Goal: Information Seeking & Learning: Learn about a topic

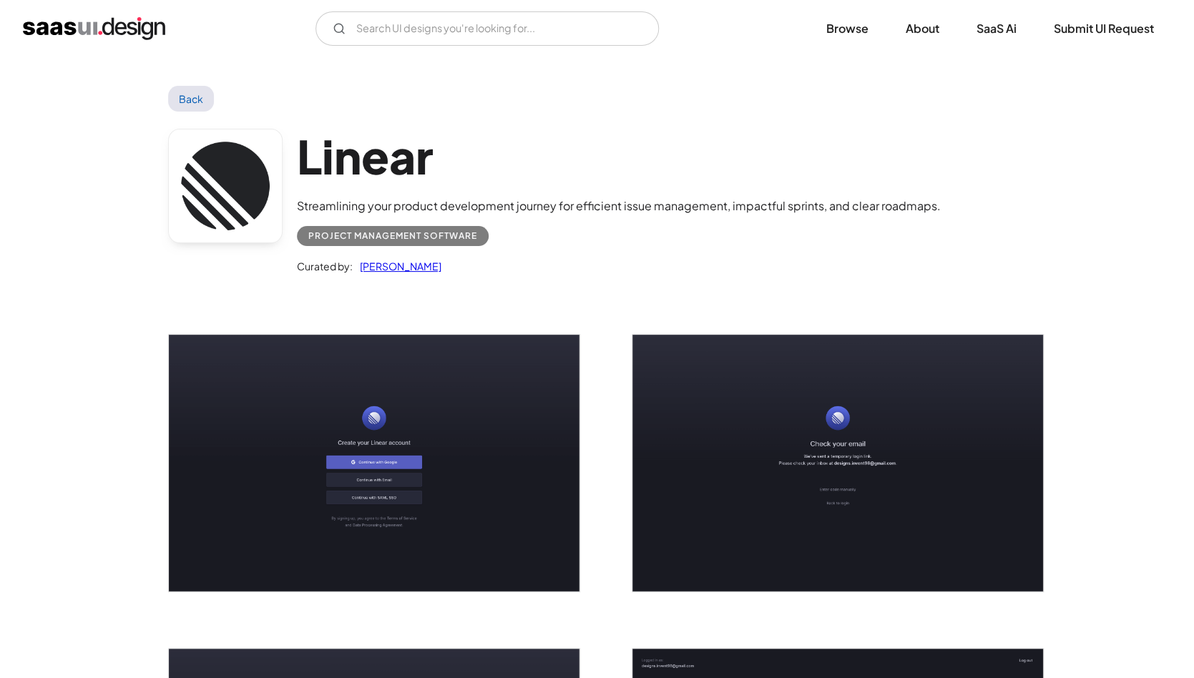
click at [195, 107] on link "Back" at bounding box center [191, 99] width 47 height 26
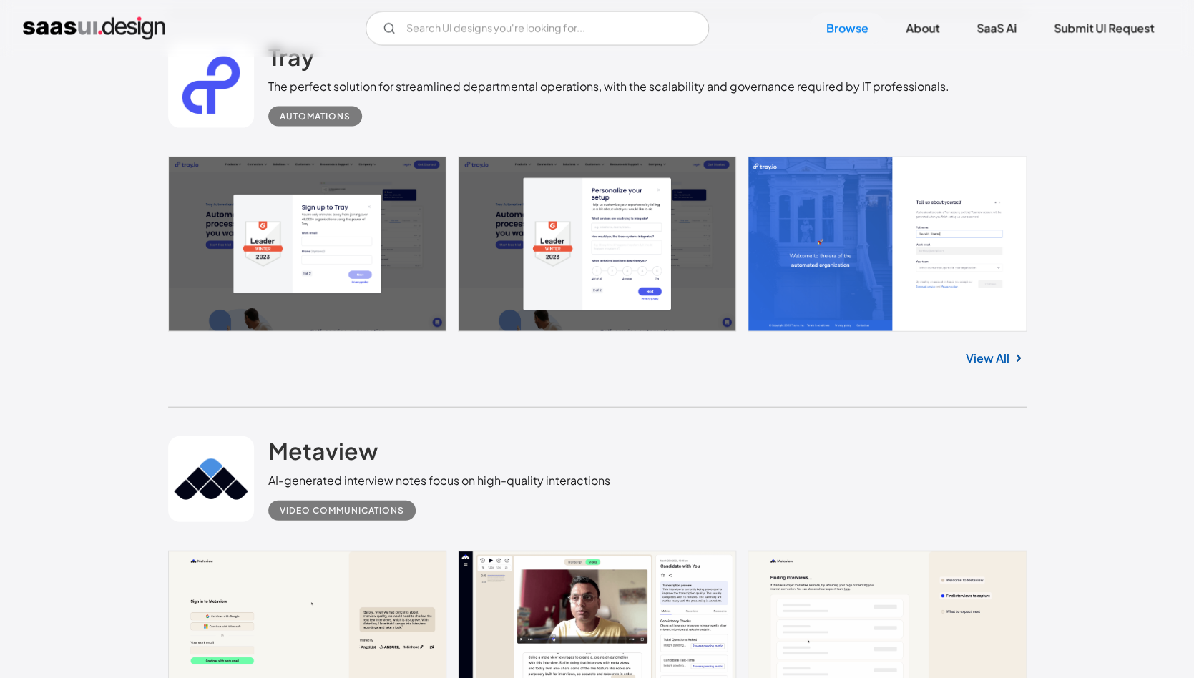
scroll to position [1250, 0]
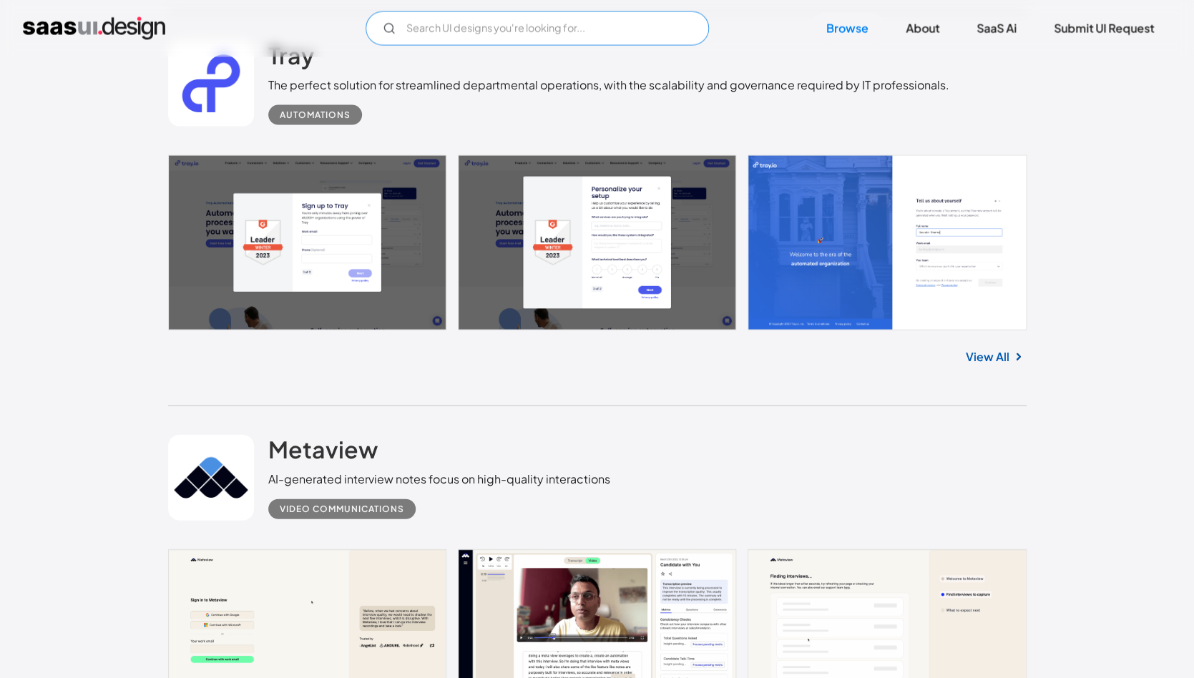
click at [621, 31] on input "Email Form" at bounding box center [537, 28] width 343 height 34
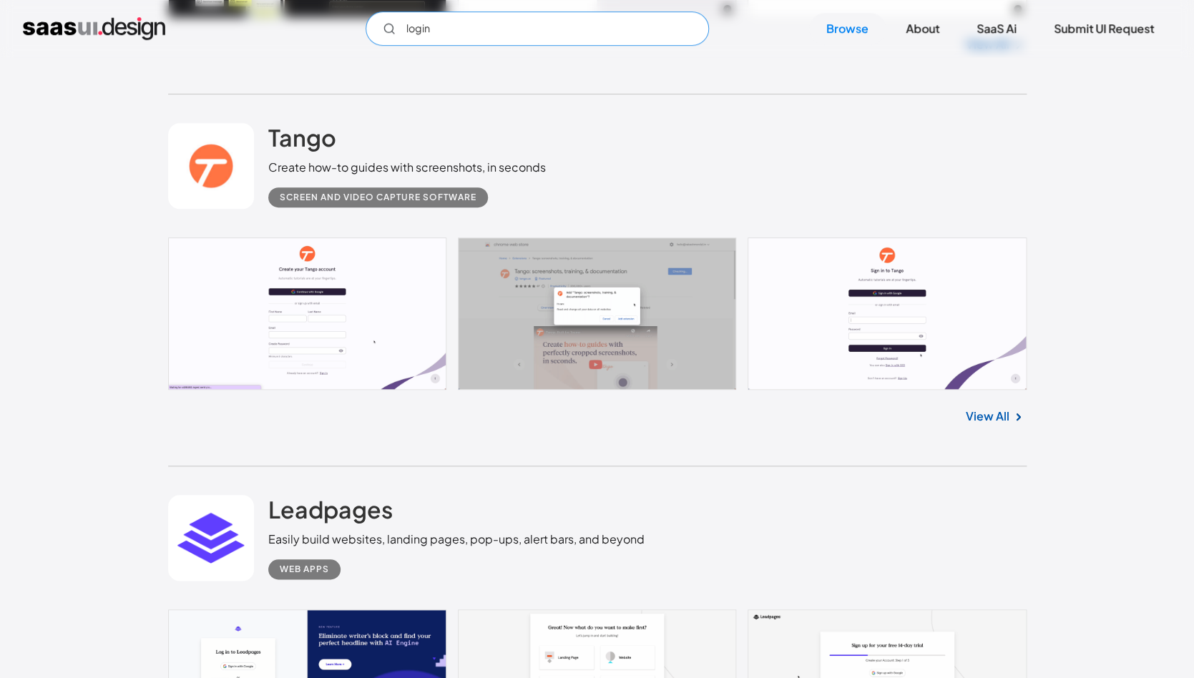
scroll to position [2719, 0]
type input "login"
click at [859, 321] on link at bounding box center [597, 312] width 858 height 153
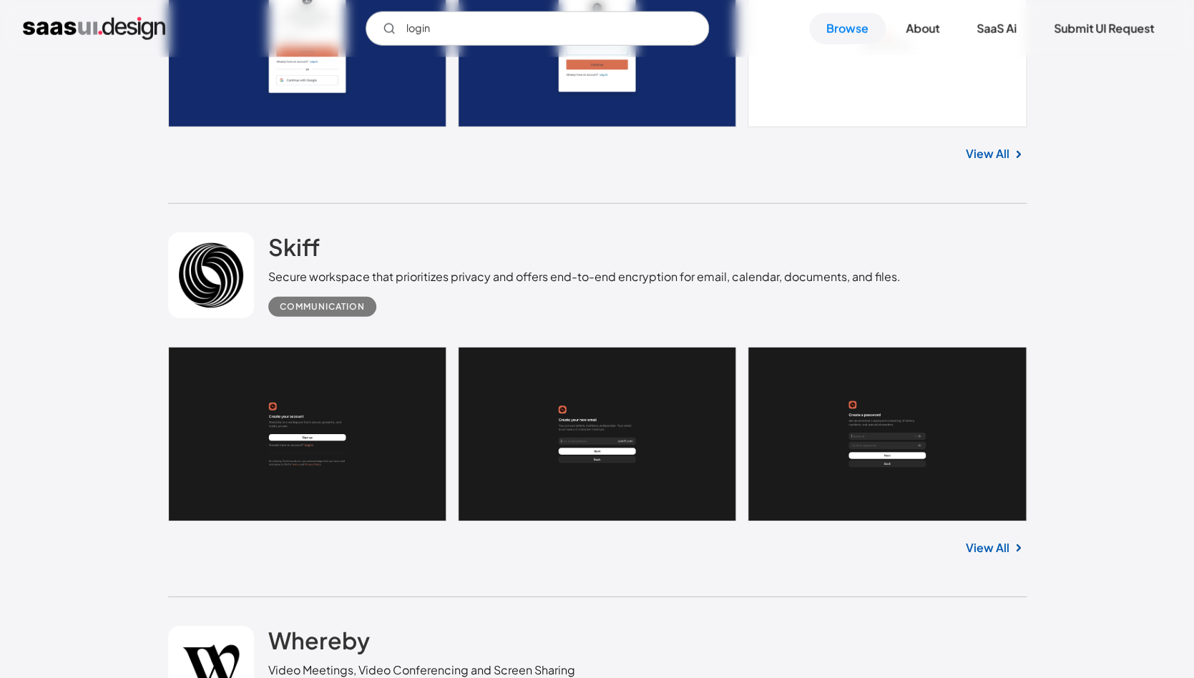
scroll to position [4124, 0]
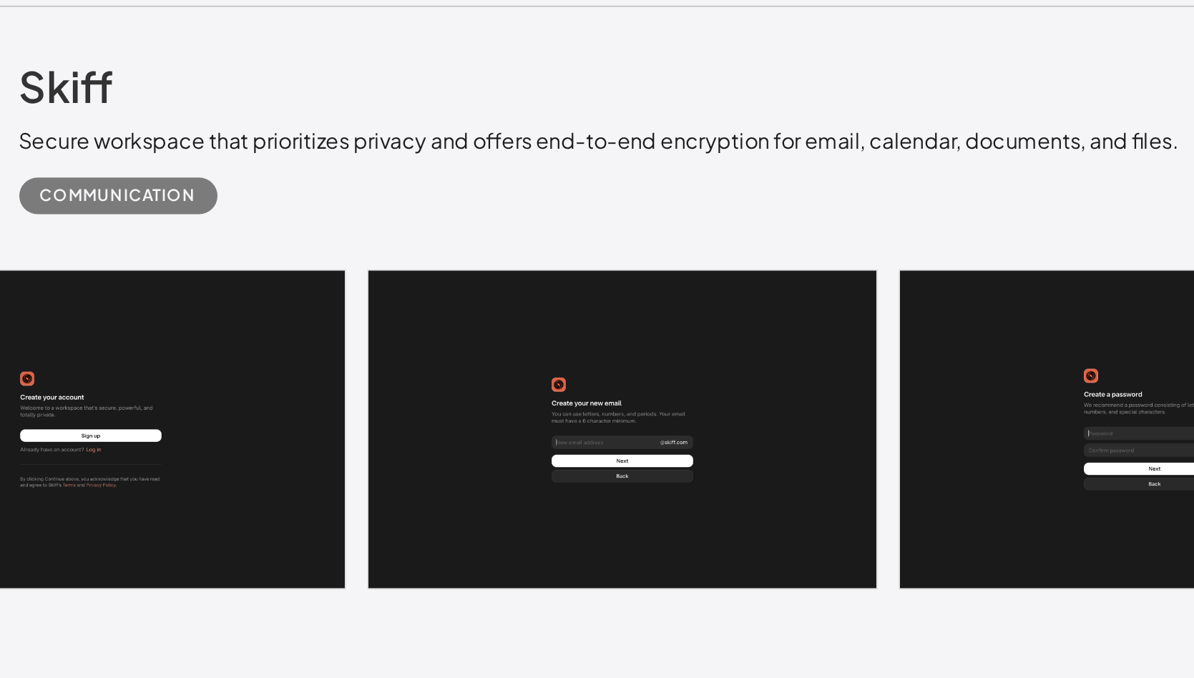
click at [567, 427] on link at bounding box center [597, 428] width 858 height 175
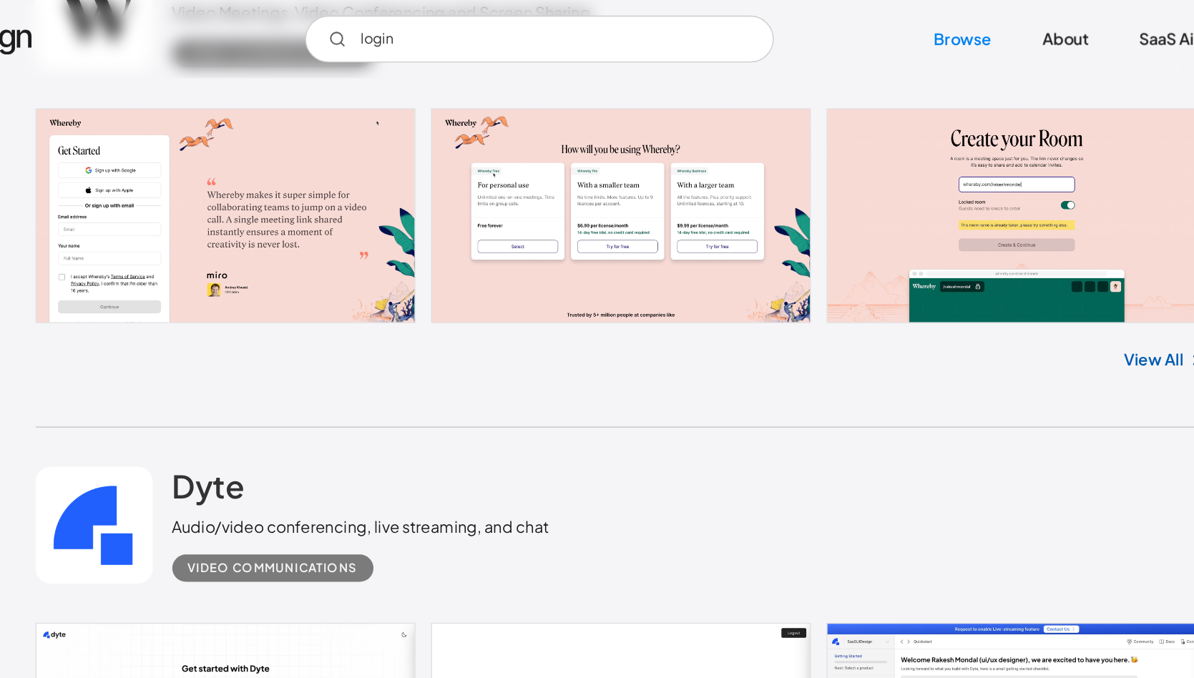
scroll to position [4777, 0]
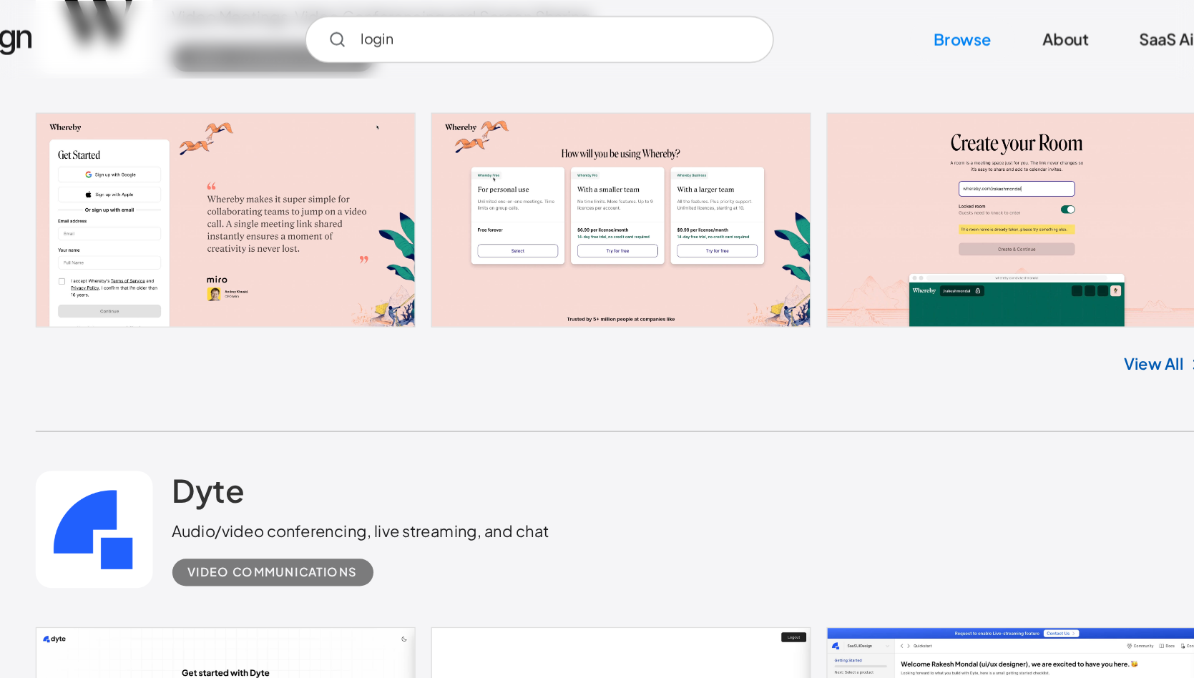
click at [377, 167] on link at bounding box center [597, 160] width 858 height 157
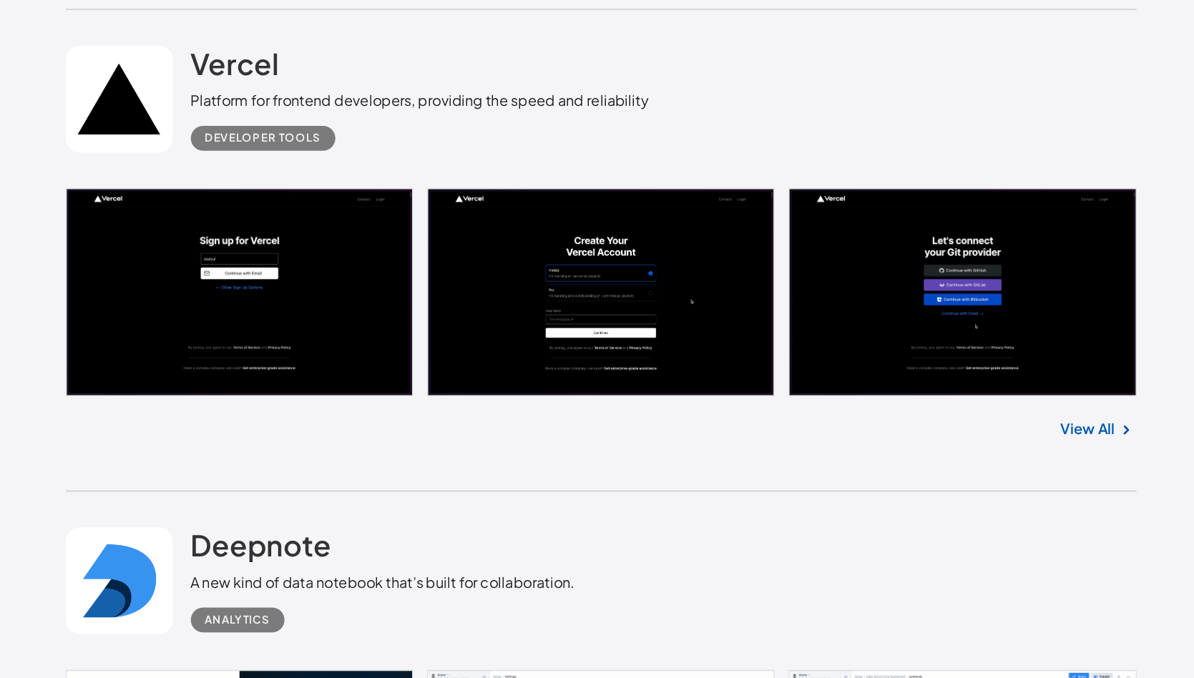
scroll to position [7615, 0]
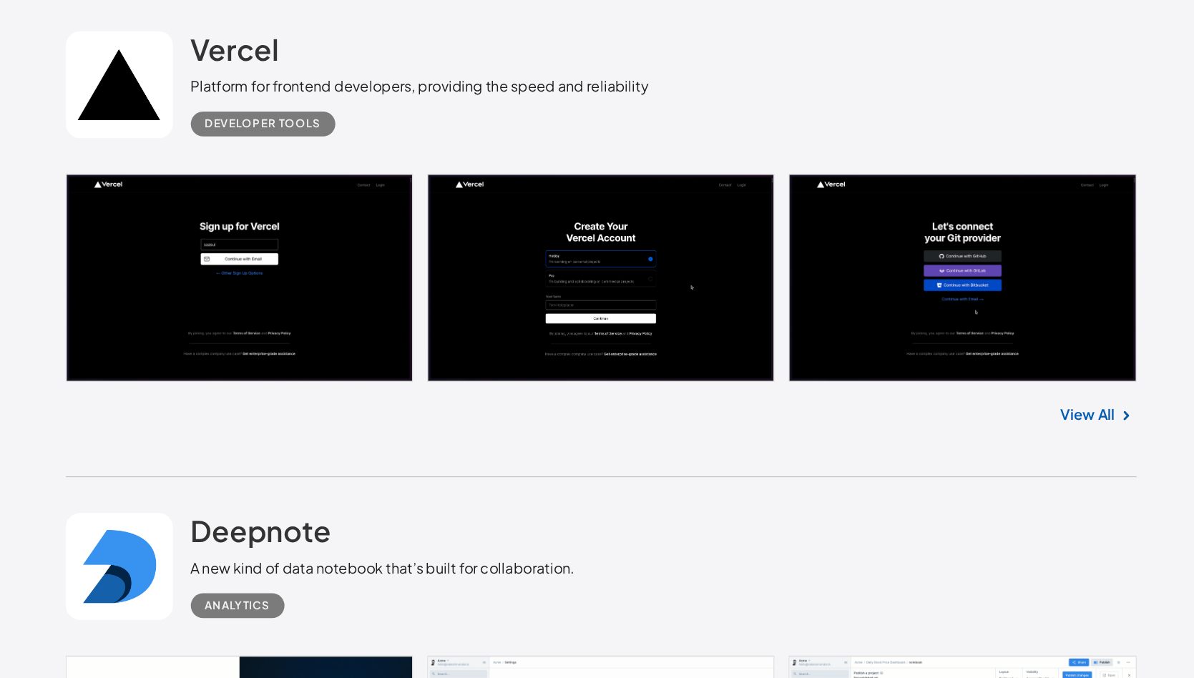
click at [370, 381] on link at bounding box center [597, 357] width 858 height 167
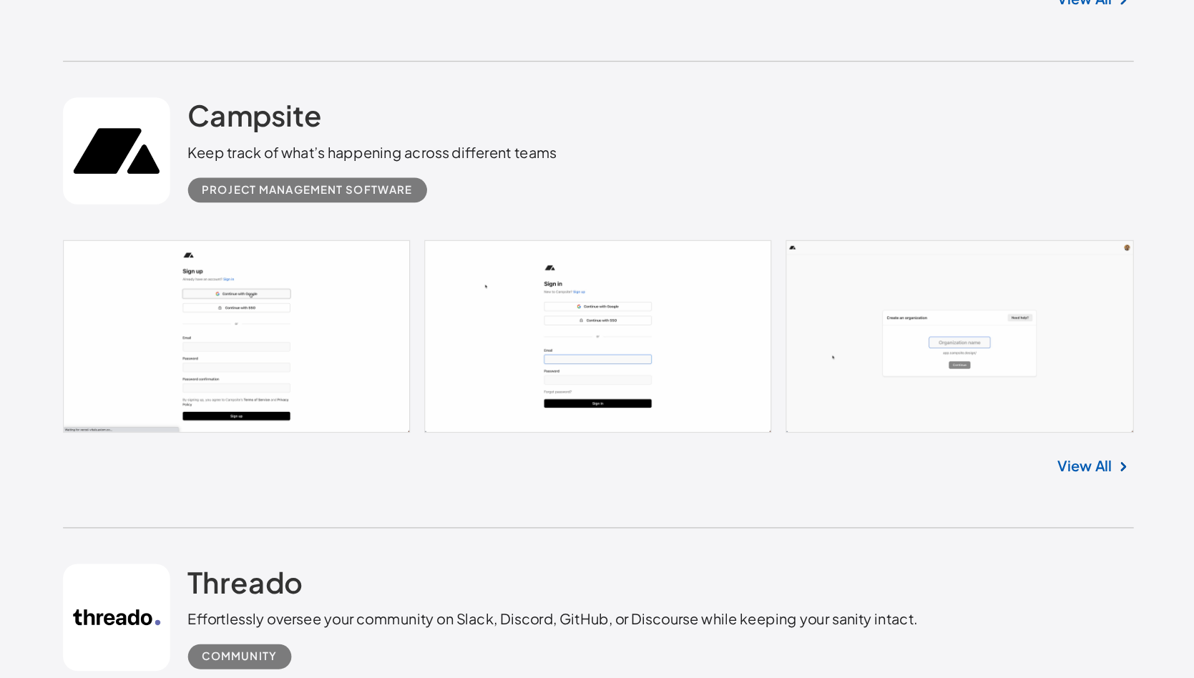
scroll to position [9817, 0]
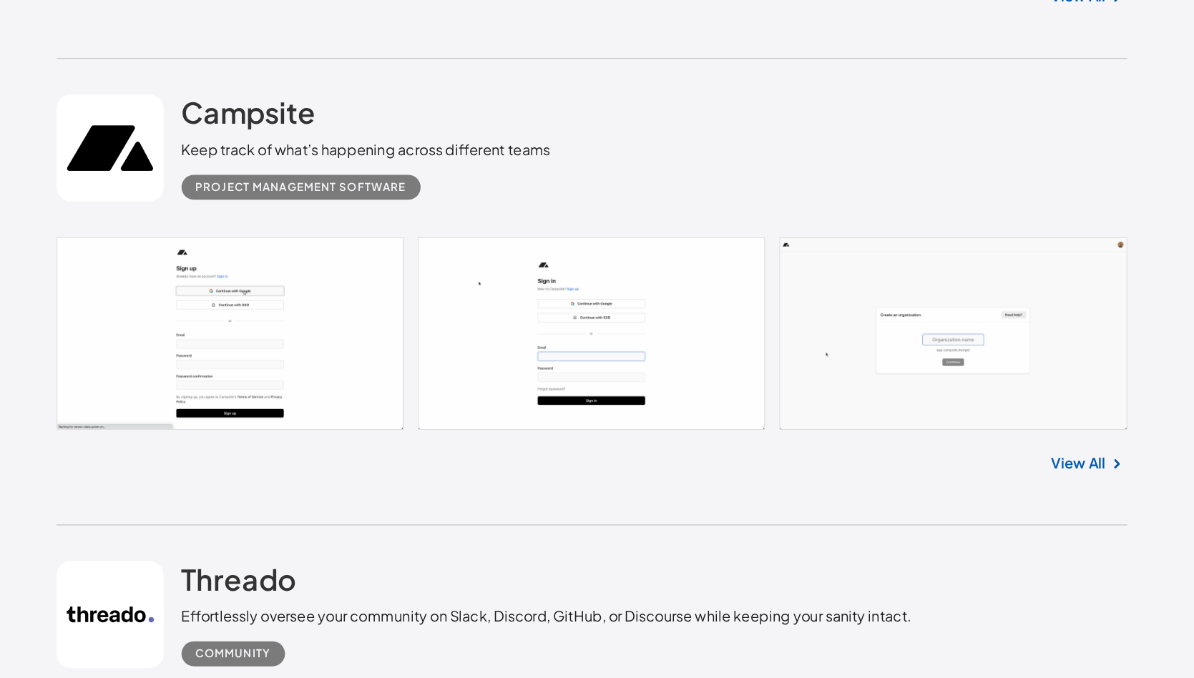
click at [382, 406] on link at bounding box center [597, 402] width 858 height 155
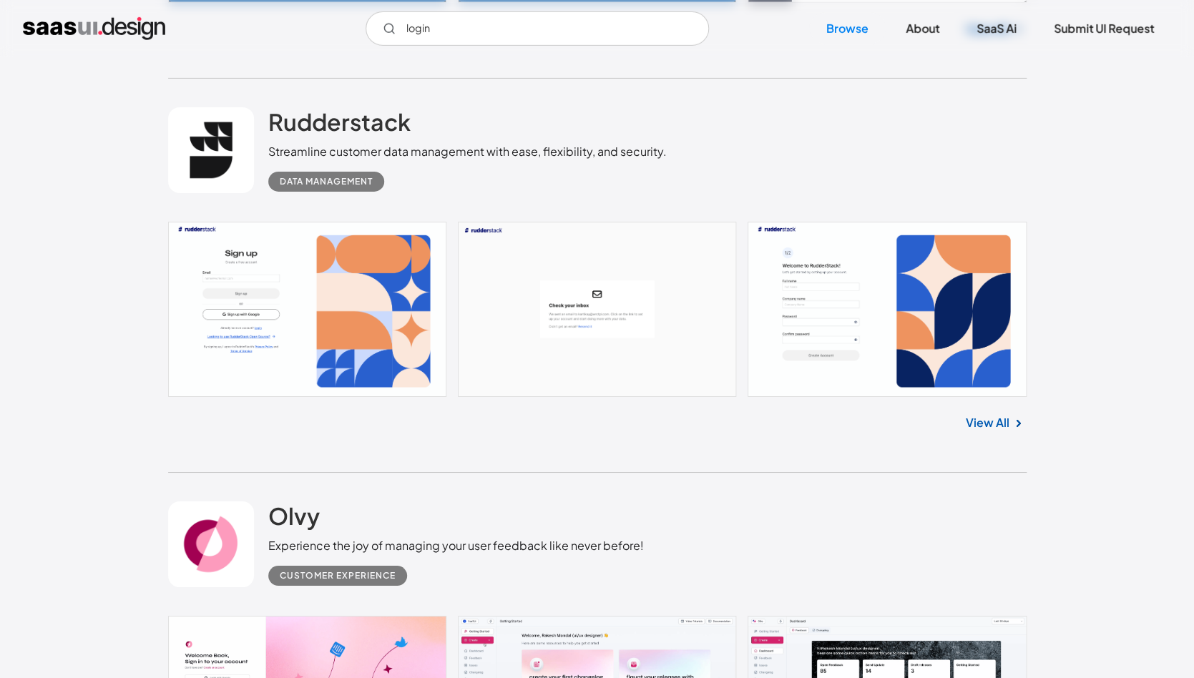
scroll to position [23533, 0]
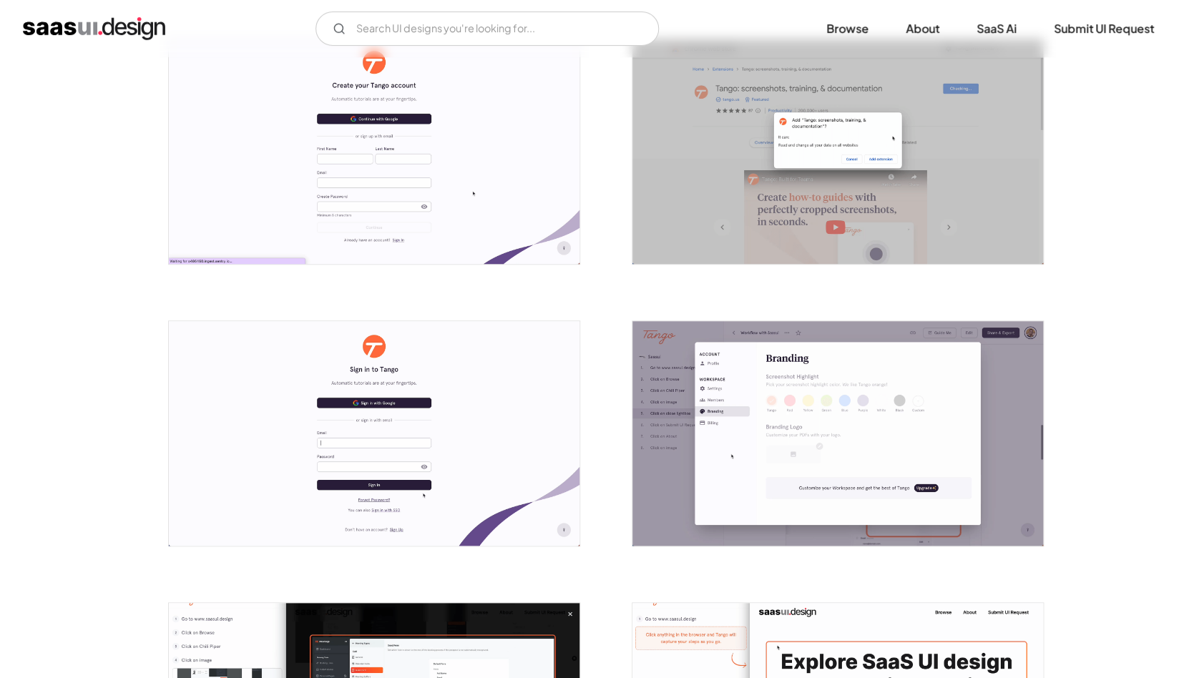
scroll to position [300, 0]
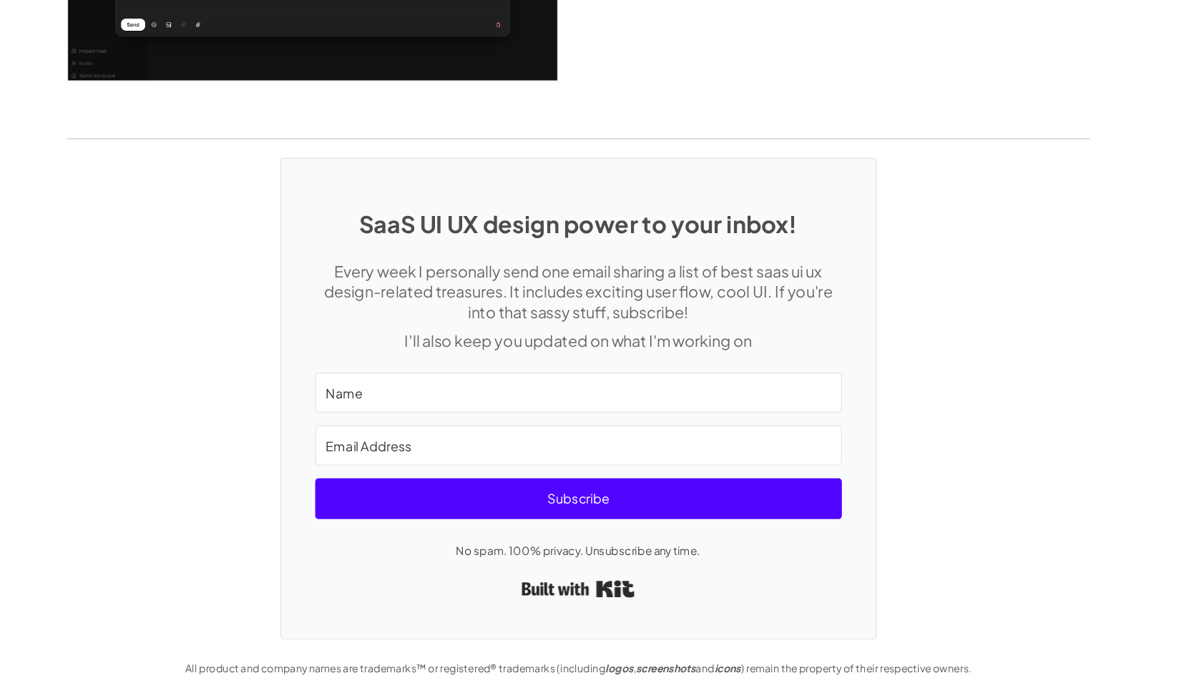
scroll to position [2941, 0]
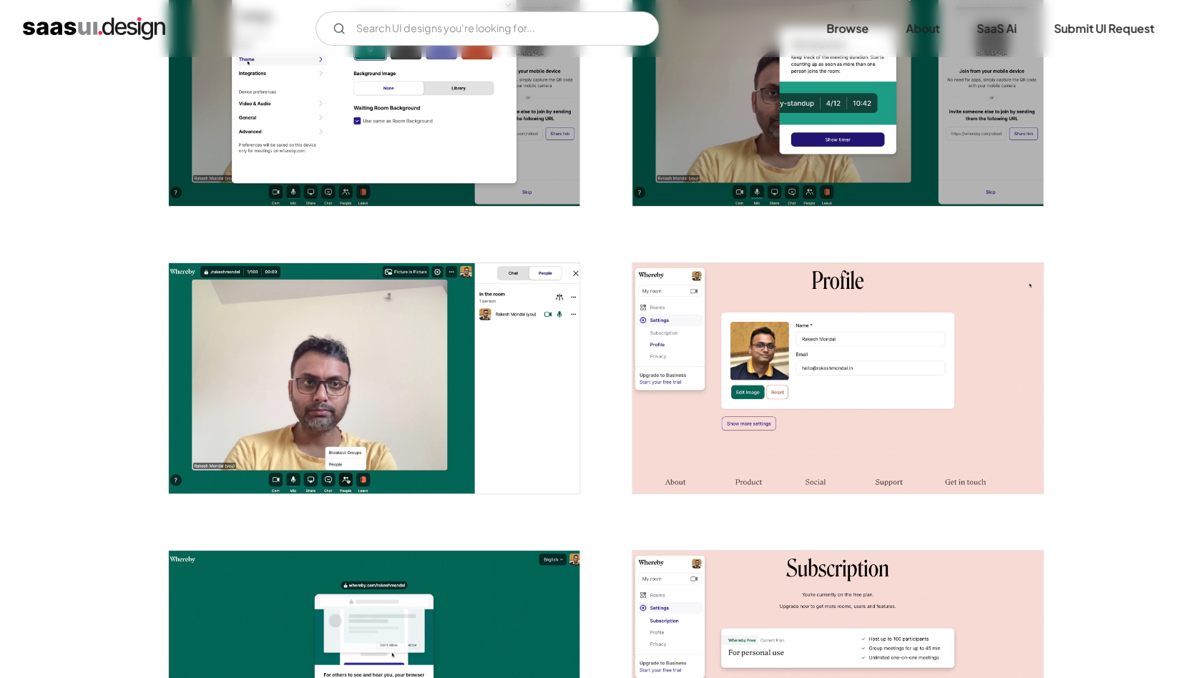
scroll to position [2096, 0]
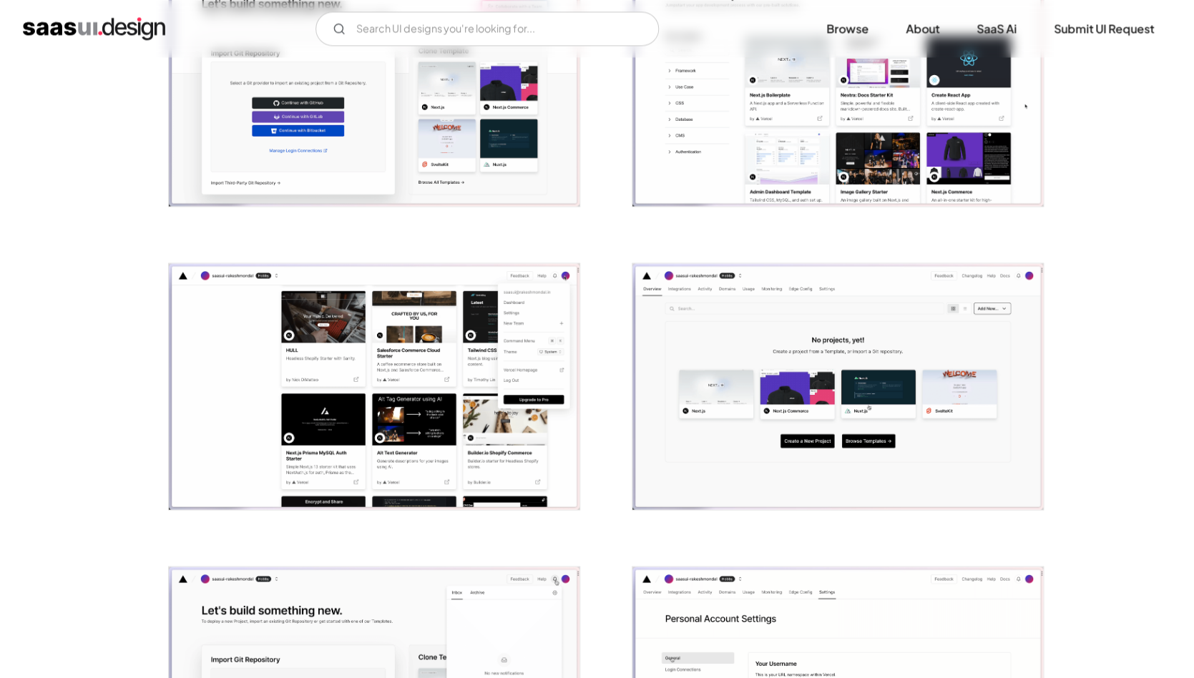
scroll to position [1053, 0]
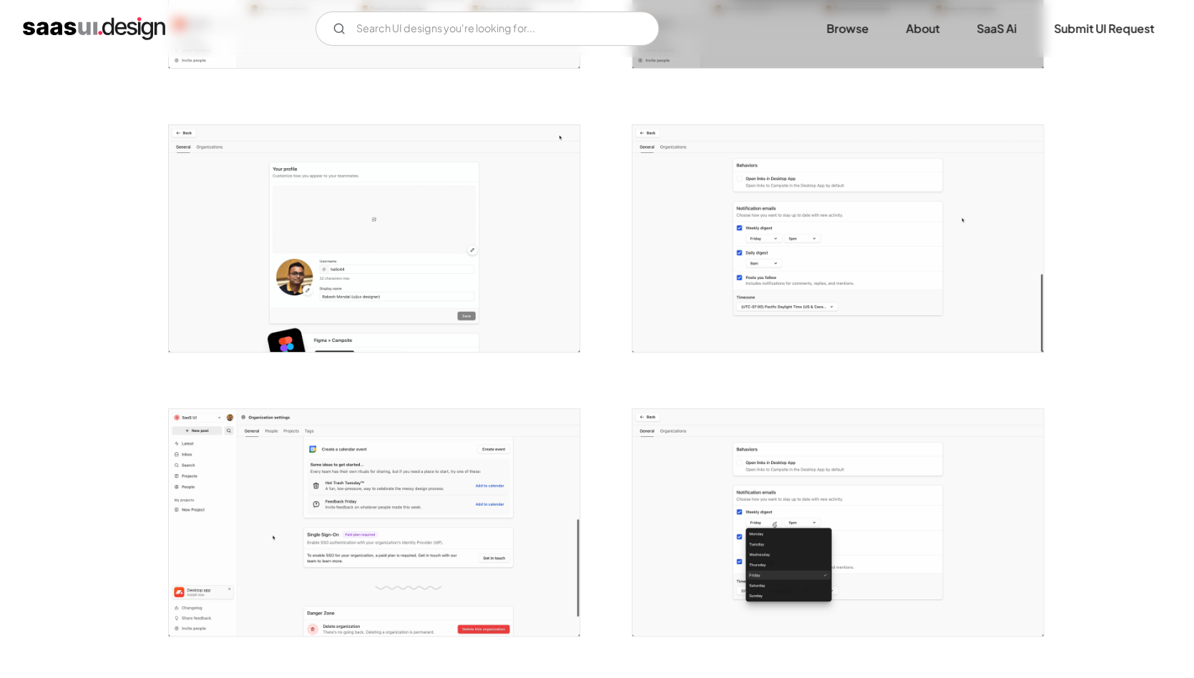
scroll to position [2480, 0]
